Goal: Task Accomplishment & Management: Use online tool/utility

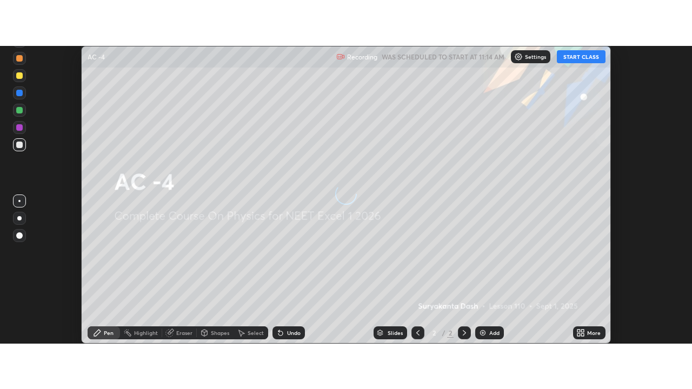
scroll to position [298, 692]
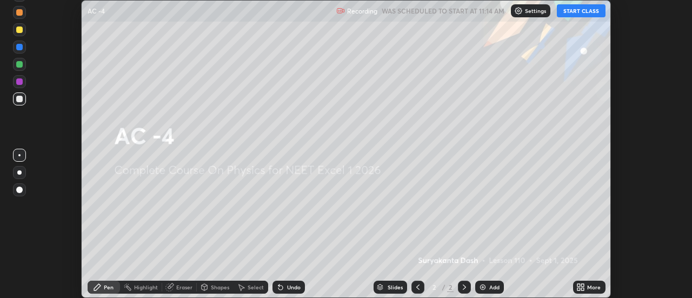
click at [487, 284] on div "Add" at bounding box center [489, 287] width 29 height 13
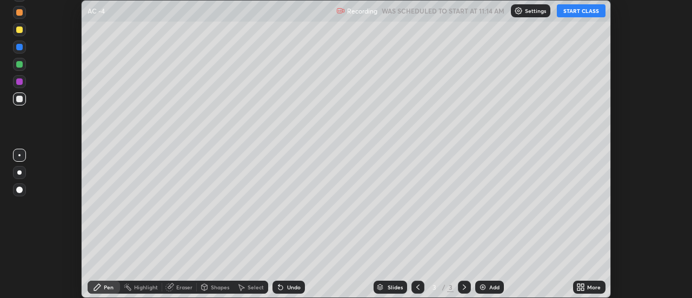
click at [585, 289] on icon at bounding box center [583, 289] width 3 height 3
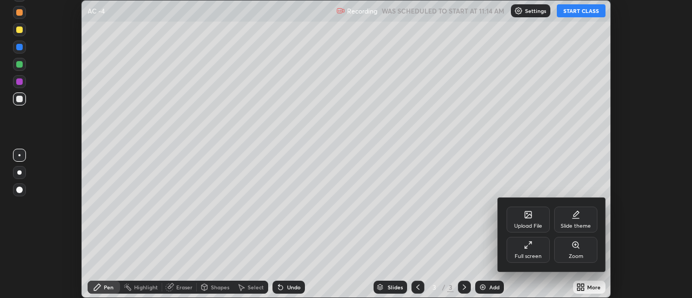
click at [529, 252] on div "Full screen" at bounding box center [528, 250] width 43 height 26
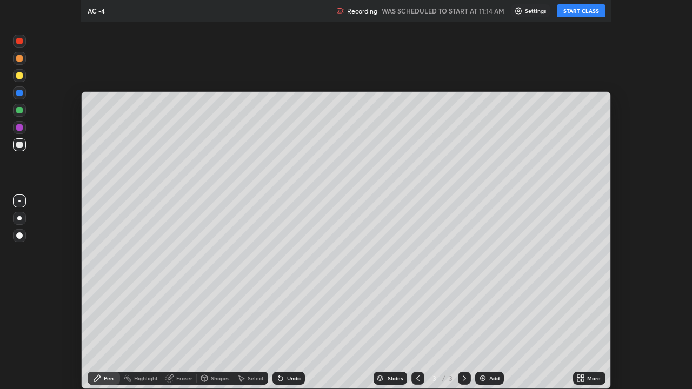
scroll to position [389, 692]
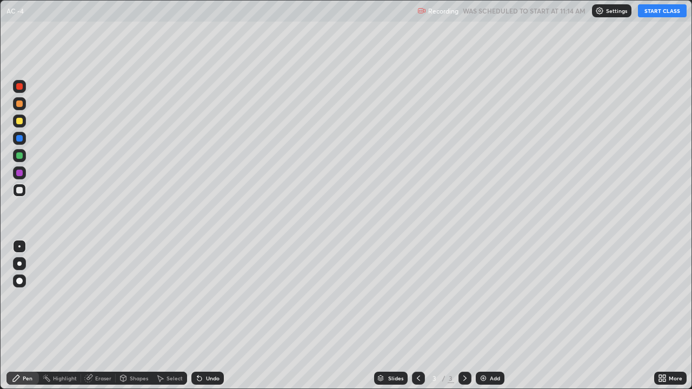
click at [651, 14] on button "START CLASS" at bounding box center [662, 10] width 49 height 13
click at [21, 155] on div at bounding box center [19, 156] width 6 height 6
click at [24, 106] on div at bounding box center [19, 103] width 13 height 13
click at [210, 297] on div "Undo" at bounding box center [213, 378] width 14 height 5
click at [213, 297] on div "Undo" at bounding box center [213, 378] width 14 height 5
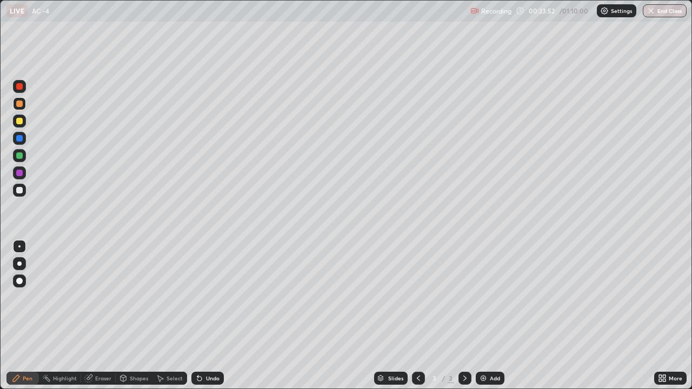
click at [494, 297] on div "Add" at bounding box center [490, 378] width 29 height 13
click at [488, 297] on div "Add" at bounding box center [490, 378] width 29 height 13
click at [20, 121] on div at bounding box center [19, 121] width 6 height 6
click at [209, 297] on div "Undo" at bounding box center [213, 378] width 14 height 5
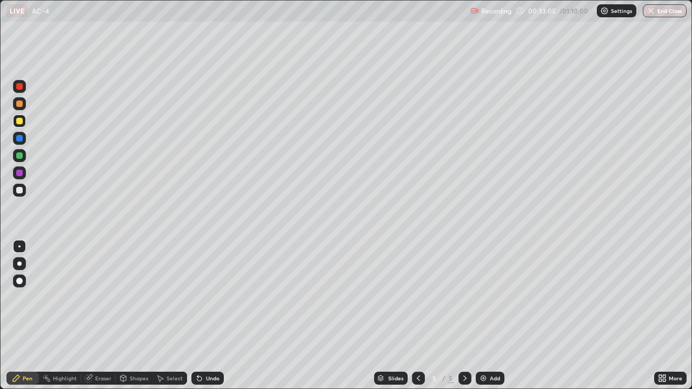
click at [210, 297] on div "Undo" at bounding box center [207, 378] width 32 height 13
click at [216, 297] on div "Undo" at bounding box center [213, 378] width 14 height 5
click at [20, 173] on div at bounding box center [19, 173] width 6 height 6
click at [21, 154] on div at bounding box center [19, 156] width 6 height 6
click at [19, 122] on div at bounding box center [19, 121] width 6 height 6
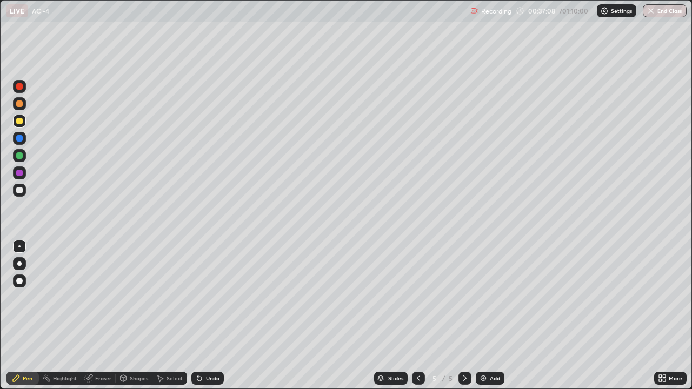
click at [19, 174] on div at bounding box center [19, 173] width 6 height 6
click at [18, 153] on div at bounding box center [19, 156] width 6 height 6
click at [22, 120] on div at bounding box center [19, 121] width 6 height 6
click at [20, 156] on div at bounding box center [19, 156] width 6 height 6
click at [21, 171] on div at bounding box center [19, 173] width 6 height 6
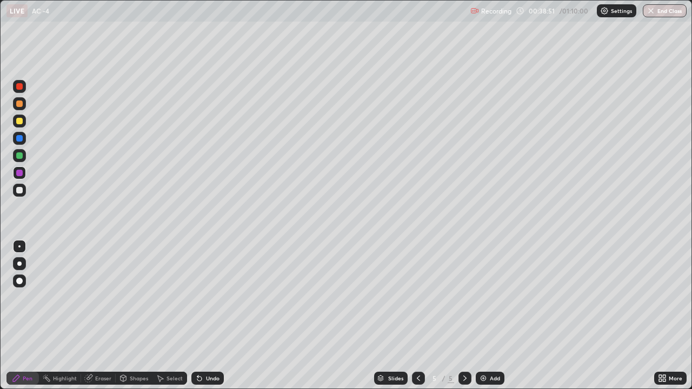
click at [24, 122] on div at bounding box center [19, 121] width 13 height 13
click at [218, 297] on div "Undo" at bounding box center [207, 378] width 32 height 13
click at [213, 297] on div "Undo" at bounding box center [213, 378] width 14 height 5
click at [25, 171] on div at bounding box center [19, 173] width 13 height 13
click at [609, 297] on div "Slides 5 / 5 Add" at bounding box center [439, 379] width 431 height 22
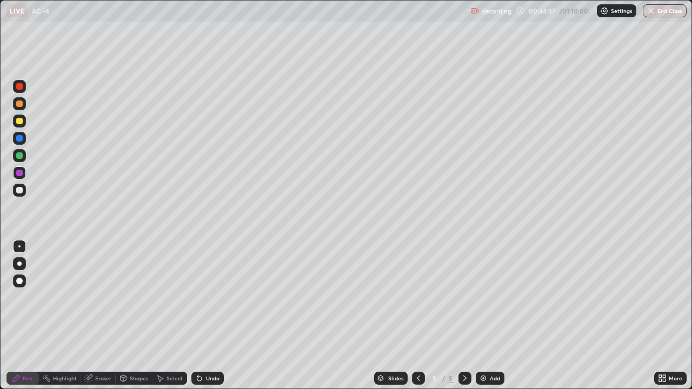
click at [629, 297] on div "Slides 5 / 5 Add" at bounding box center [439, 379] width 431 height 22
click at [637, 297] on div "Slides 5 / 5 Add" at bounding box center [439, 379] width 431 height 22
click at [19, 155] on div at bounding box center [19, 156] width 6 height 6
click at [487, 297] on div "Add" at bounding box center [490, 378] width 29 height 13
click at [418, 297] on icon at bounding box center [418, 378] width 9 height 9
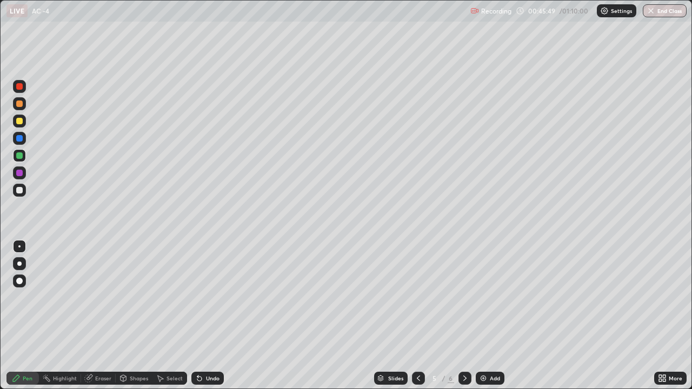
click at [465, 297] on icon at bounding box center [465, 378] width 9 height 9
click at [418, 297] on icon at bounding box center [418, 378] width 9 height 9
click at [464, 297] on icon at bounding box center [465, 378] width 9 height 9
click at [418, 297] on icon at bounding box center [418, 378] width 9 height 9
click at [463, 297] on icon at bounding box center [465, 378] width 9 height 9
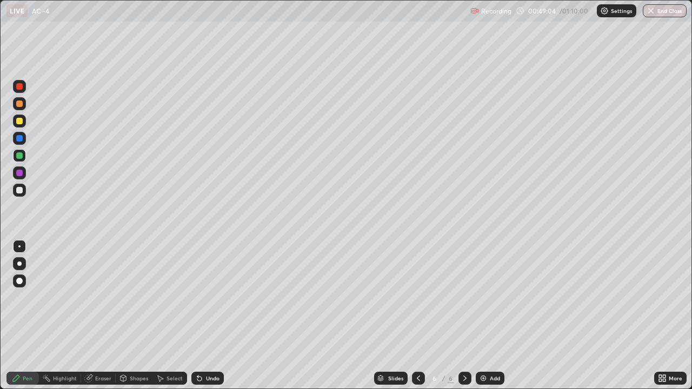
click at [210, 297] on div "Undo" at bounding box center [213, 378] width 14 height 5
click at [208, 297] on div "Undo" at bounding box center [213, 378] width 14 height 5
click at [24, 124] on div at bounding box center [19, 121] width 13 height 13
click at [25, 157] on div at bounding box center [19, 155] width 13 height 13
click at [22, 120] on div at bounding box center [19, 121] width 6 height 6
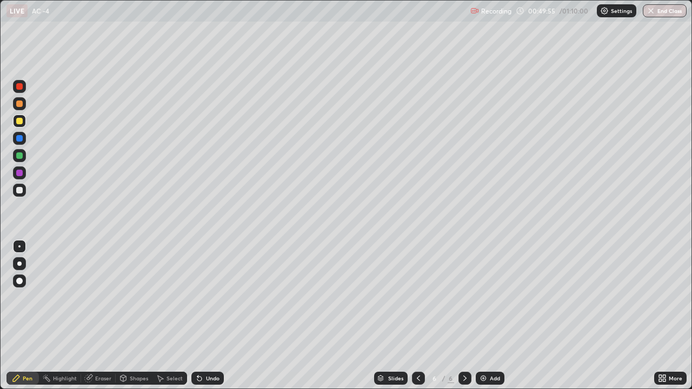
click at [25, 157] on div at bounding box center [19, 155] width 13 height 13
click at [412, 297] on div at bounding box center [418, 378] width 13 height 13
click at [463, 297] on icon at bounding box center [465, 378] width 9 height 9
click at [24, 120] on div at bounding box center [19, 121] width 13 height 13
click at [25, 154] on div at bounding box center [19, 155] width 13 height 13
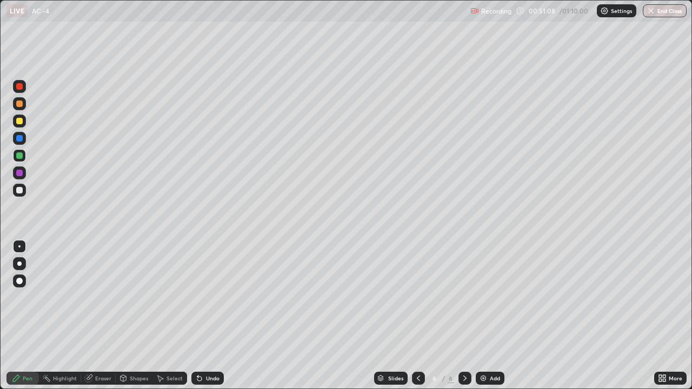
click at [214, 297] on div "Undo" at bounding box center [213, 378] width 14 height 5
click at [418, 297] on icon at bounding box center [418, 378] width 9 height 9
click at [464, 297] on icon at bounding box center [465, 378] width 9 height 9
click at [419, 297] on icon at bounding box center [418, 378] width 9 height 9
click at [464, 297] on icon at bounding box center [465, 378] width 9 height 9
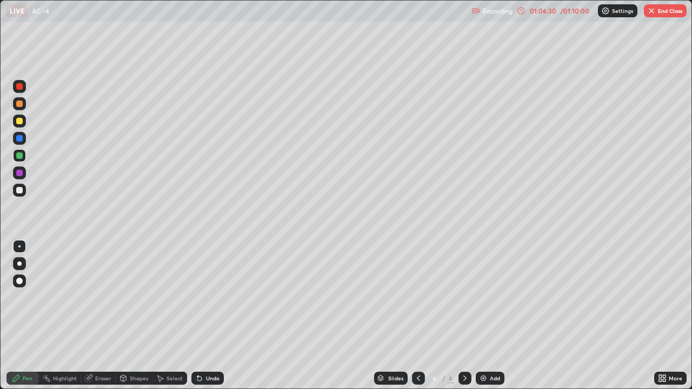
click at [418, 297] on icon at bounding box center [418, 378] width 9 height 9
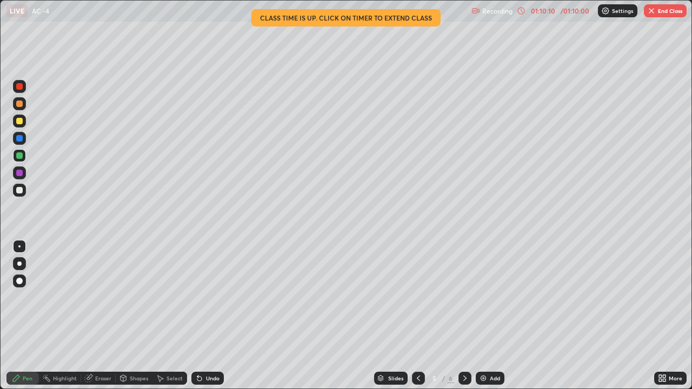
click at [556, 10] on div "01:10:10" at bounding box center [543, 11] width 30 height 6
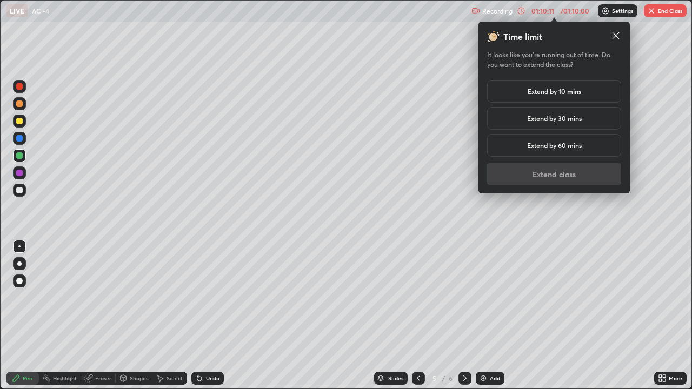
click at [544, 123] on h5 "Extend by 30 mins" at bounding box center [554, 119] width 55 height 10
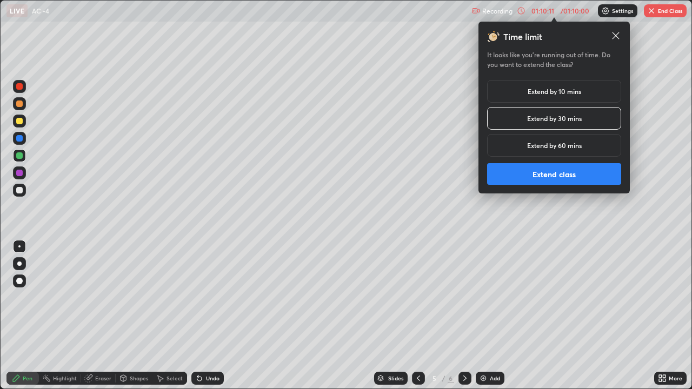
click at [545, 169] on button "Extend class" at bounding box center [554, 174] width 134 height 22
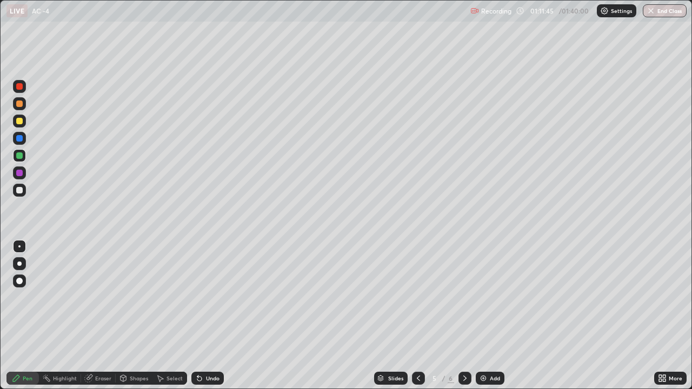
click at [464, 297] on icon at bounding box center [465, 378] width 9 height 9
click at [657, 14] on button "End Class" at bounding box center [665, 10] width 44 height 13
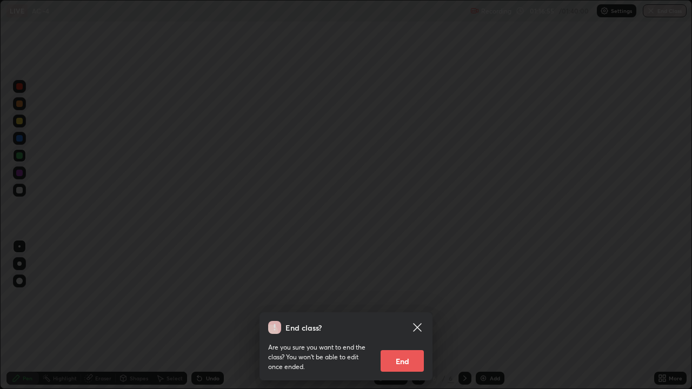
click at [659, 12] on div at bounding box center [346, 194] width 692 height 389
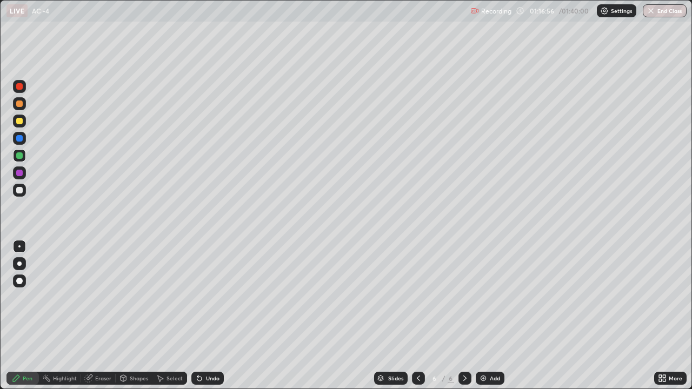
click at [658, 10] on div at bounding box center [346, 194] width 692 height 389
click at [659, 11] on button "End Class" at bounding box center [665, 10] width 44 height 13
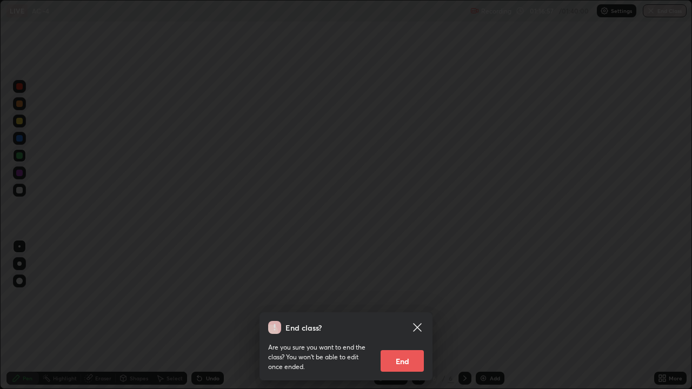
click at [405, 297] on button "End" at bounding box center [402, 361] width 43 height 22
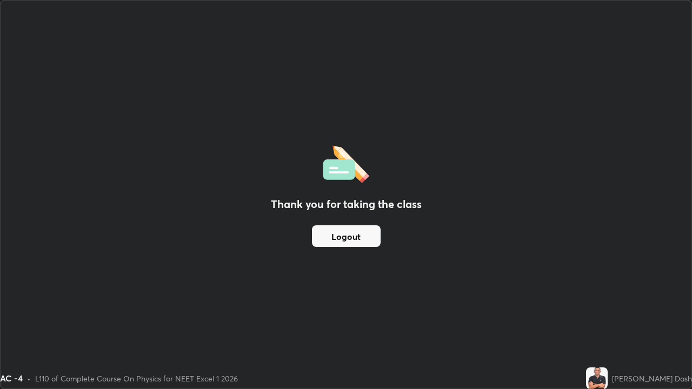
click at [401, 297] on div "Thank you for taking the class Logout" at bounding box center [346, 195] width 691 height 388
click at [363, 234] on button "Logout" at bounding box center [346, 237] width 69 height 22
click at [360, 237] on button "Logout" at bounding box center [346, 237] width 69 height 22
click at [360, 240] on button "Logout" at bounding box center [346, 237] width 69 height 22
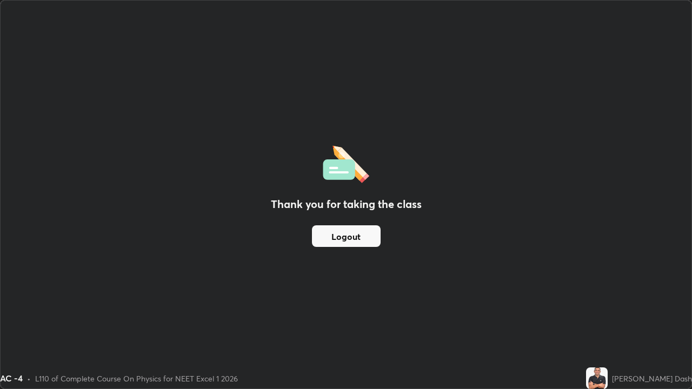
click at [359, 240] on button "Logout" at bounding box center [346, 237] width 69 height 22
